Goal: Navigation & Orientation: Find specific page/section

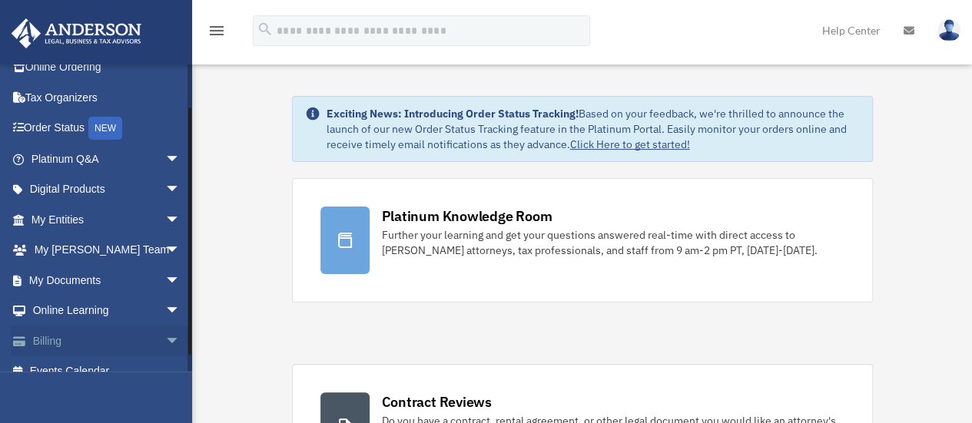
scroll to position [64, 0]
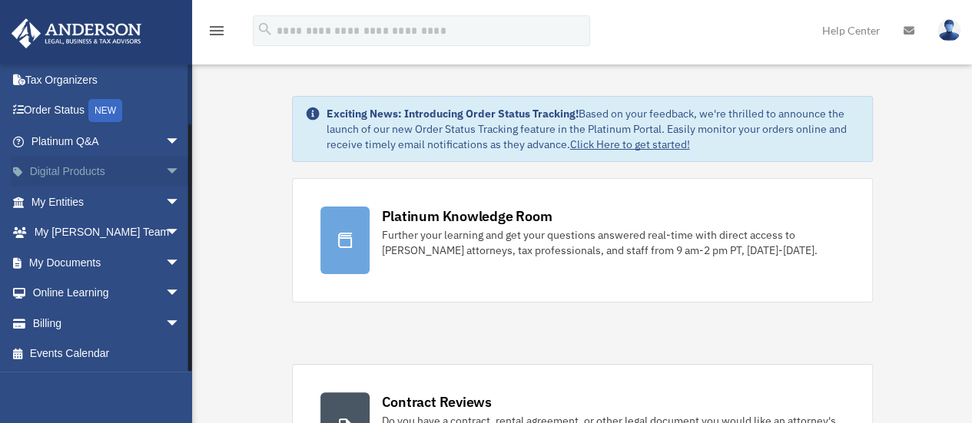
click at [53, 172] on link "Digital Products arrow_drop_down" at bounding box center [107, 172] width 193 height 31
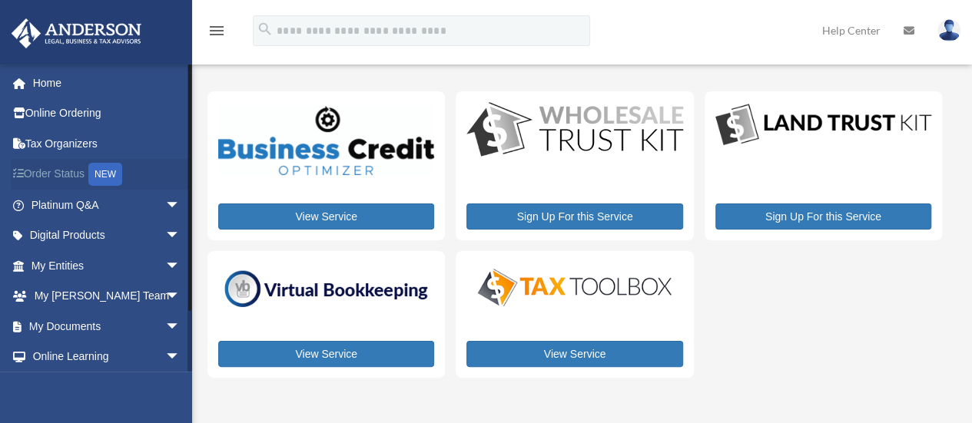
click at [59, 171] on link "Order Status NEW" at bounding box center [107, 175] width 193 height 32
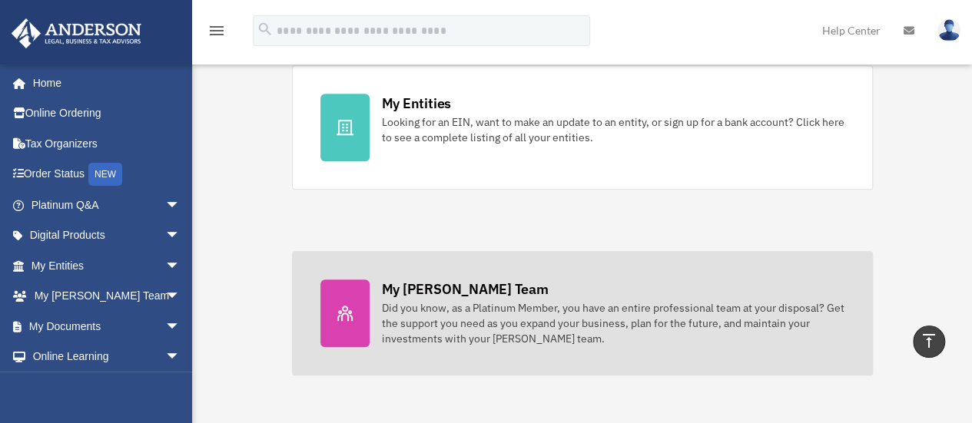
scroll to position [461, 0]
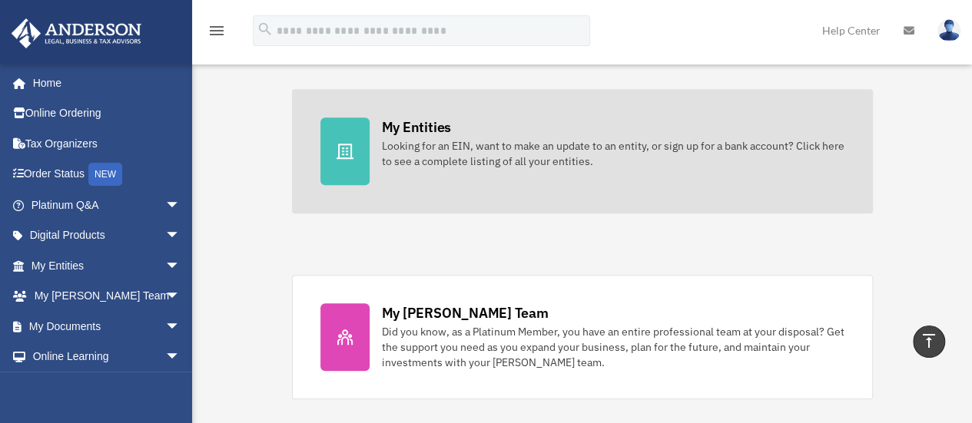
click at [480, 163] on div "Looking for an EIN, want to make an update to an entity, or sign up for a bank …" at bounding box center [613, 153] width 463 height 31
click at [533, 148] on div "Looking for an EIN, want to make an update to an entity, or sign up for a bank …" at bounding box center [613, 153] width 463 height 31
click at [382, 141] on div "Looking for an EIN, want to make an update to an entity, or sign up for a bank …" at bounding box center [613, 153] width 463 height 31
click at [393, 121] on div "My Entities" at bounding box center [416, 127] width 69 height 19
click at [343, 150] on icon at bounding box center [345, 151] width 17 height 15
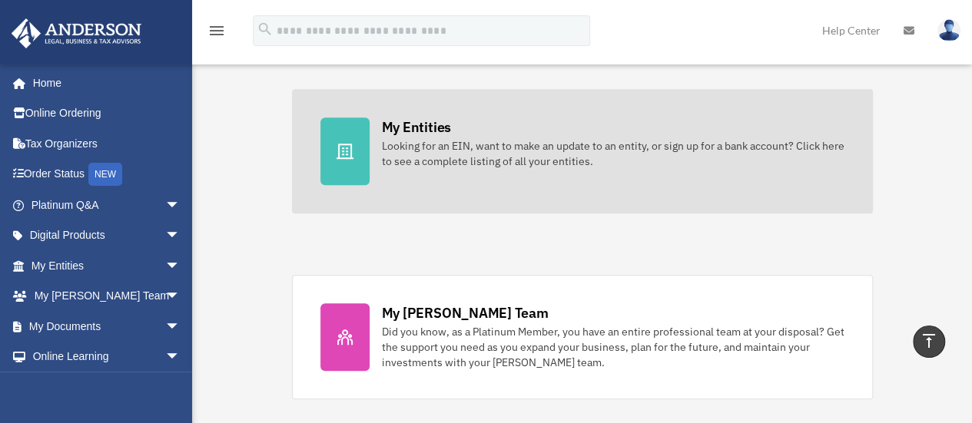
click at [395, 156] on div "Looking for an EIN, want to make an update to an entity, or sign up for a bank …" at bounding box center [613, 153] width 463 height 31
click at [527, 159] on div "Looking for an EIN, want to make an update to an entity, or sign up for a bank …" at bounding box center [613, 153] width 463 height 31
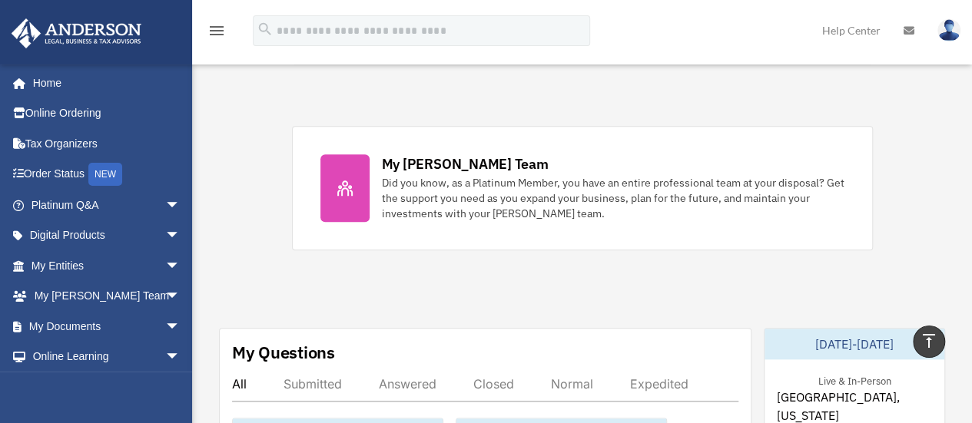
scroll to position [615, 0]
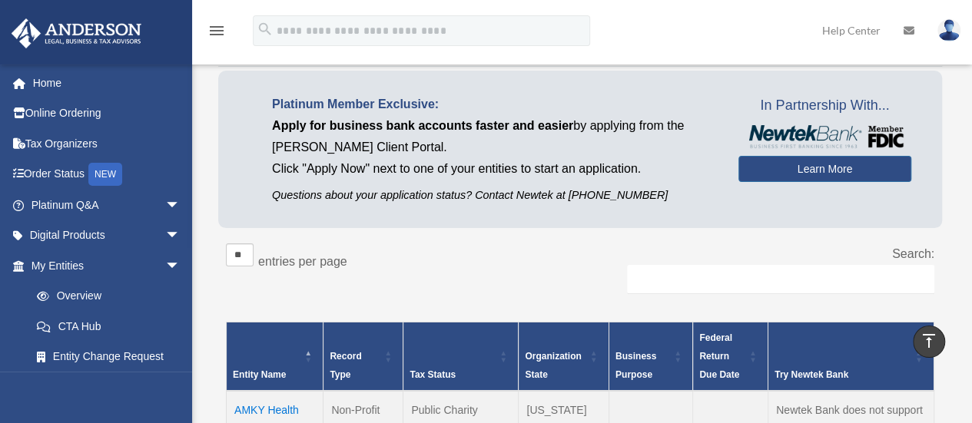
scroll to position [77, 0]
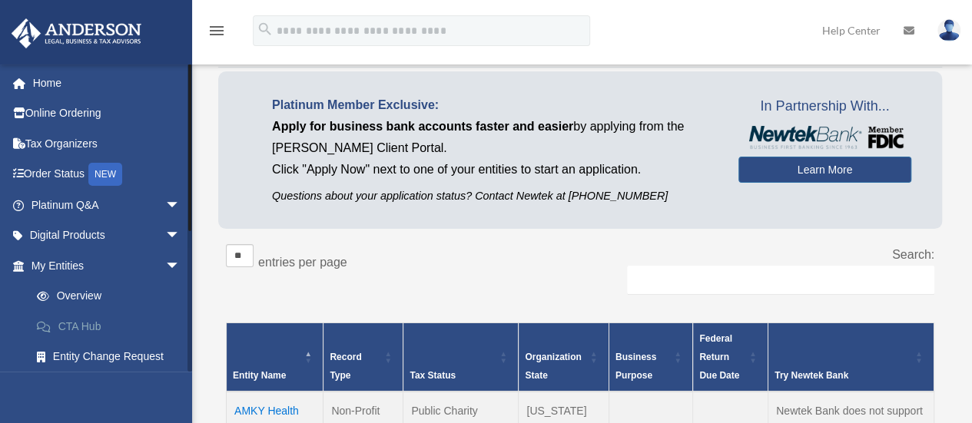
click at [69, 322] on link "CTA Hub" at bounding box center [113, 326] width 182 height 31
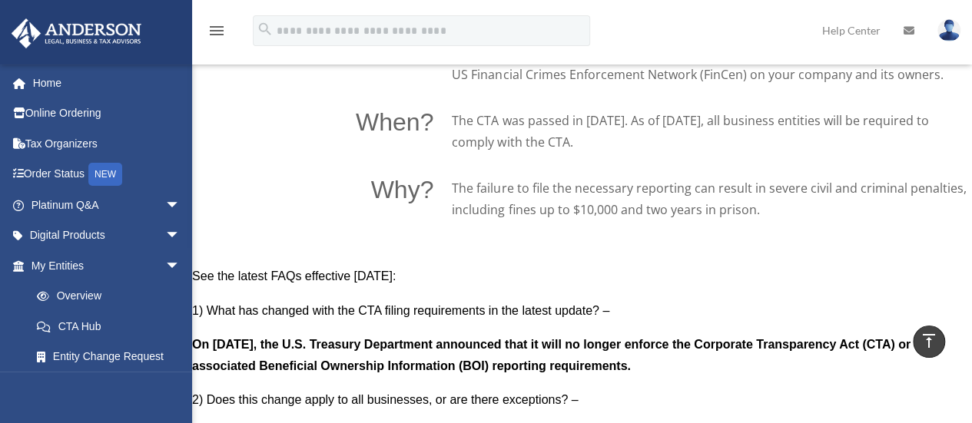
scroll to position [1382, 0]
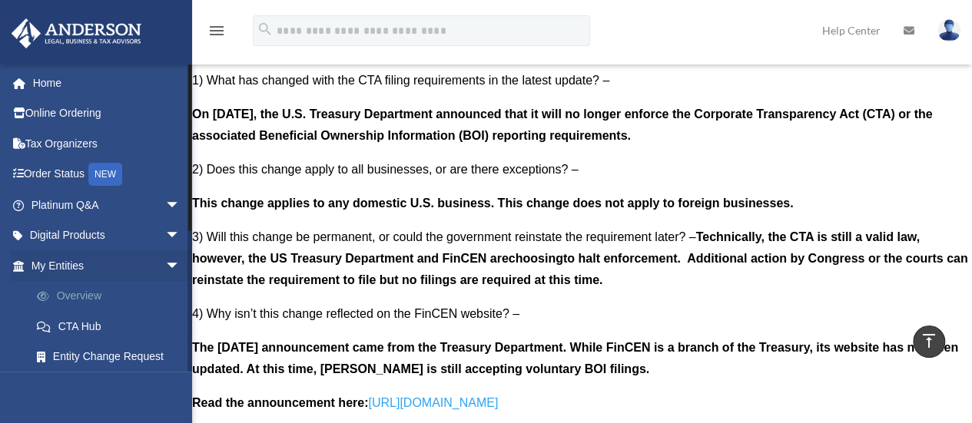
click at [74, 297] on link "Overview" at bounding box center [113, 296] width 182 height 31
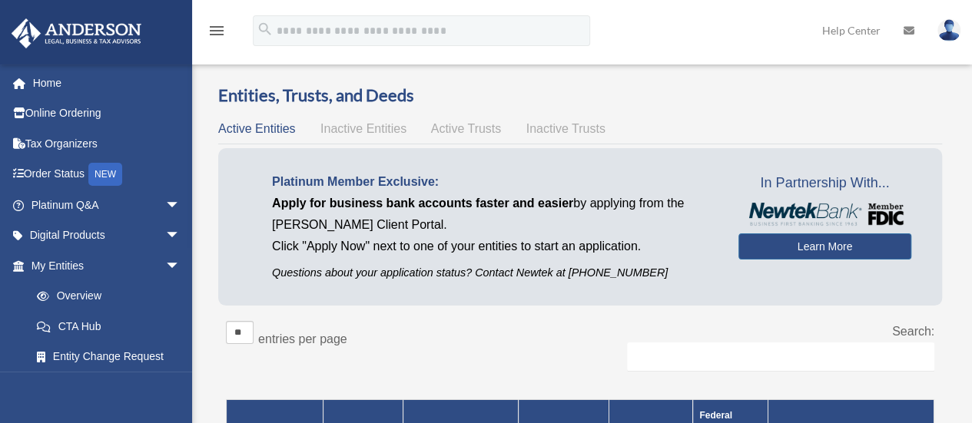
click at [470, 128] on span "Active Trusts" at bounding box center [466, 128] width 71 height 13
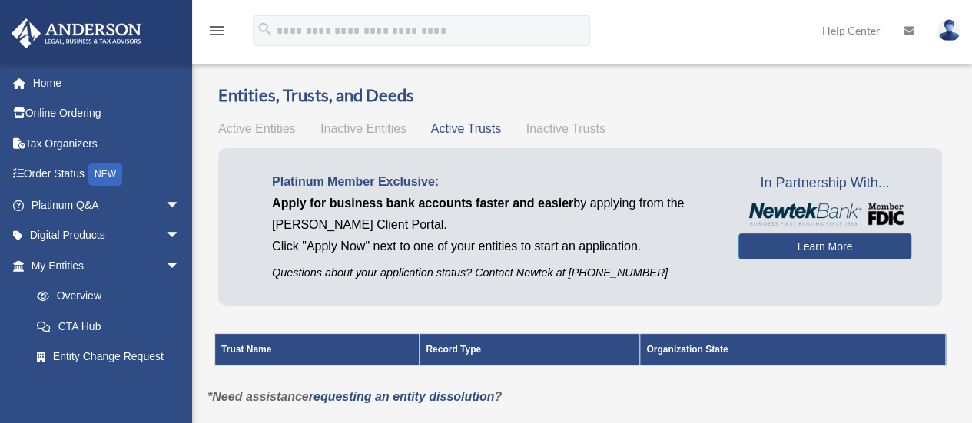
click at [570, 124] on span "Inactive Trusts" at bounding box center [565, 128] width 79 height 13
click at [342, 128] on span "Inactive Entities" at bounding box center [363, 128] width 86 height 13
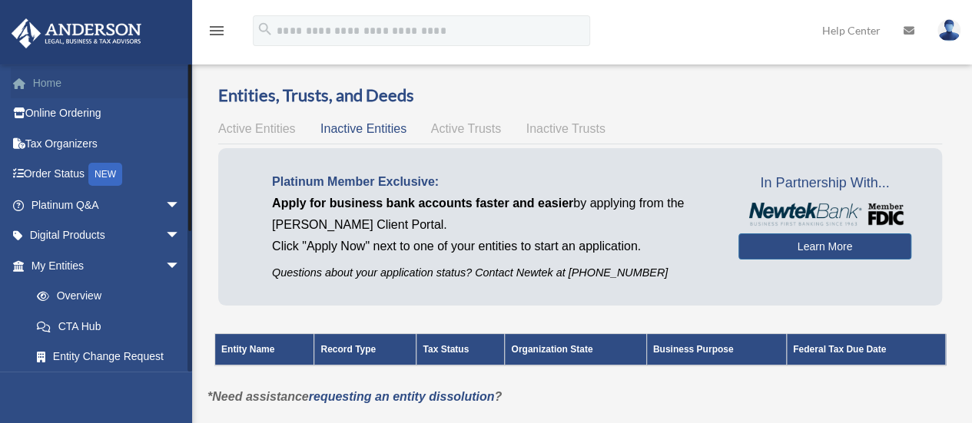
click at [40, 78] on link "Home" at bounding box center [107, 83] width 193 height 31
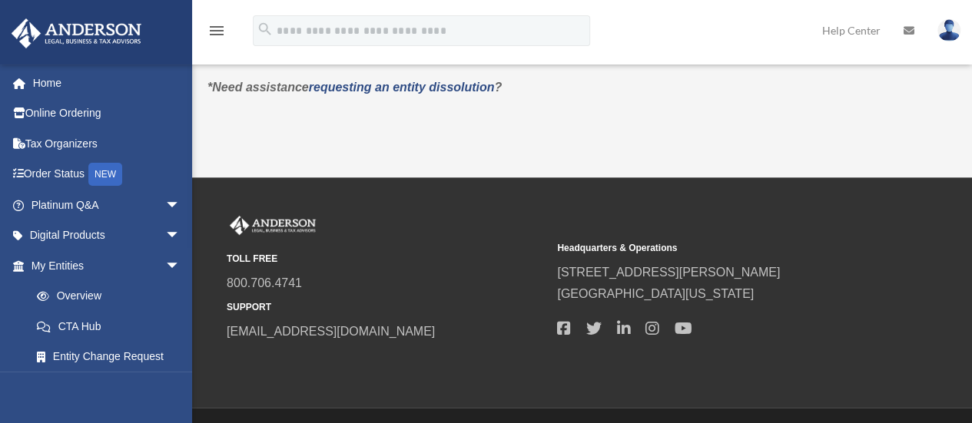
scroll to position [350, 0]
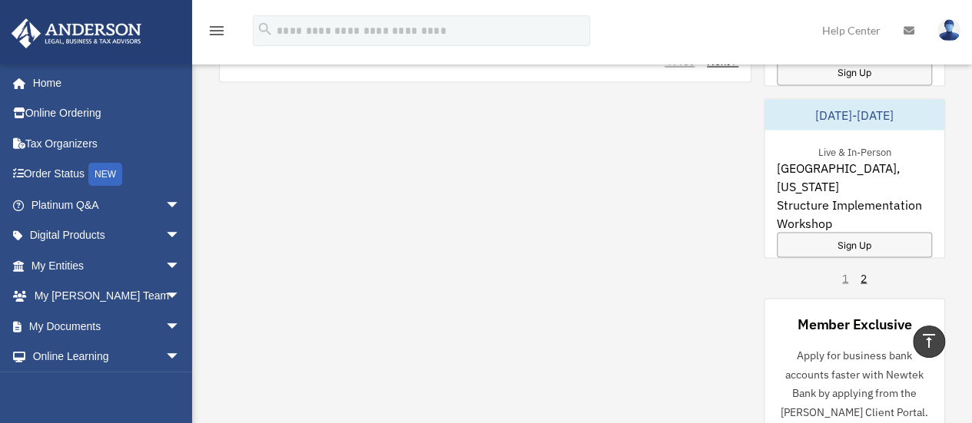
scroll to position [1455, 0]
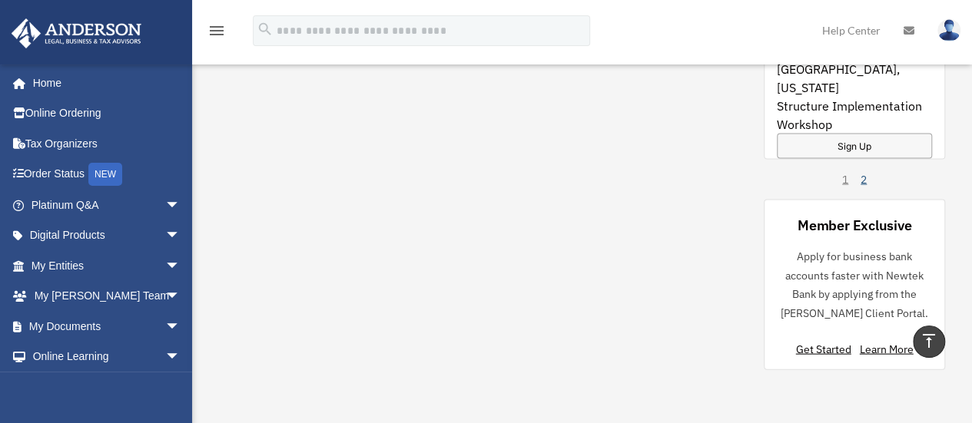
click at [865, 181] on link "2" at bounding box center [864, 178] width 6 height 15
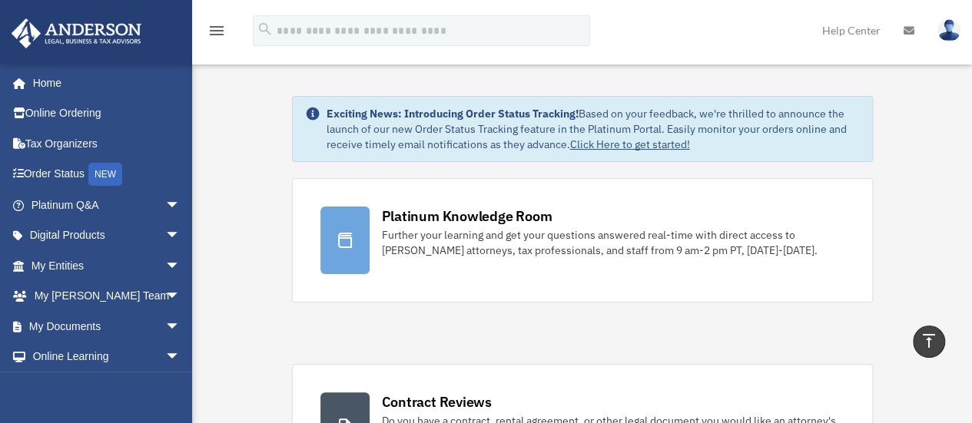
scroll to position [0, 0]
